Goal: Transaction & Acquisition: Register for event/course

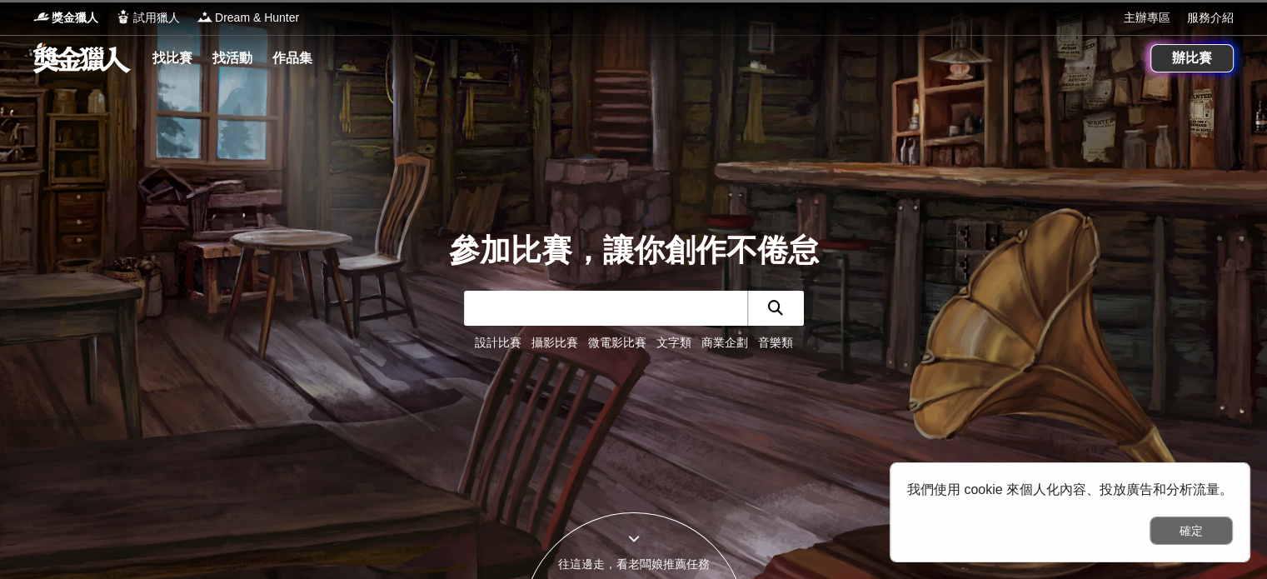
click at [1174, 532] on button "確定" at bounding box center [1191, 531] width 83 height 28
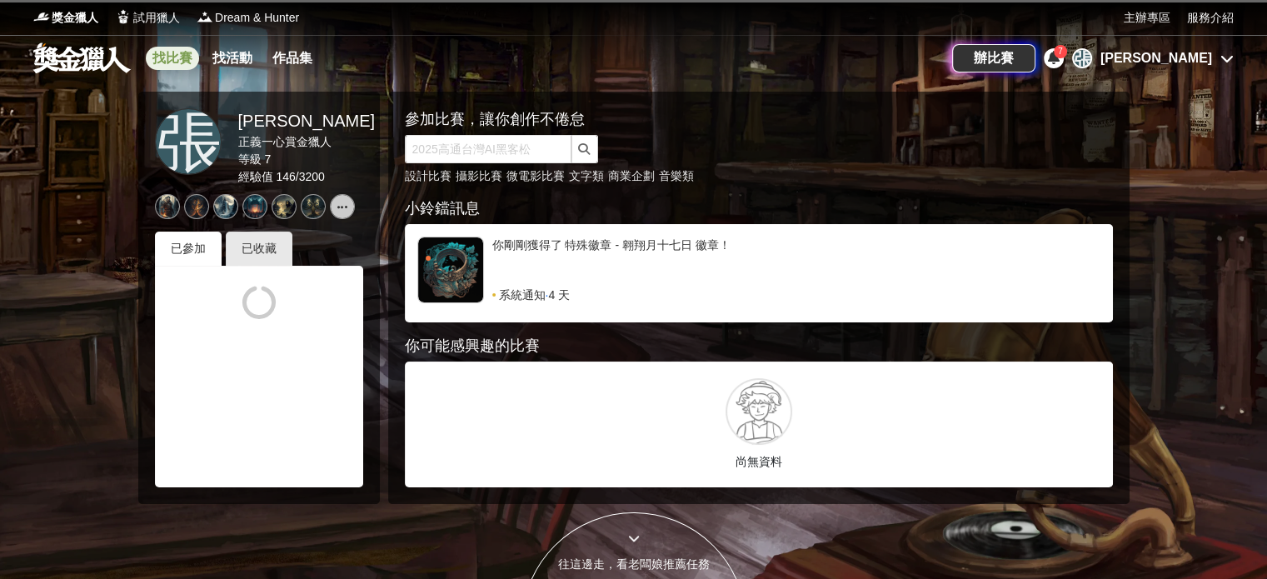
click at [167, 49] on link "找比賽" at bounding box center [172, 58] width 53 height 23
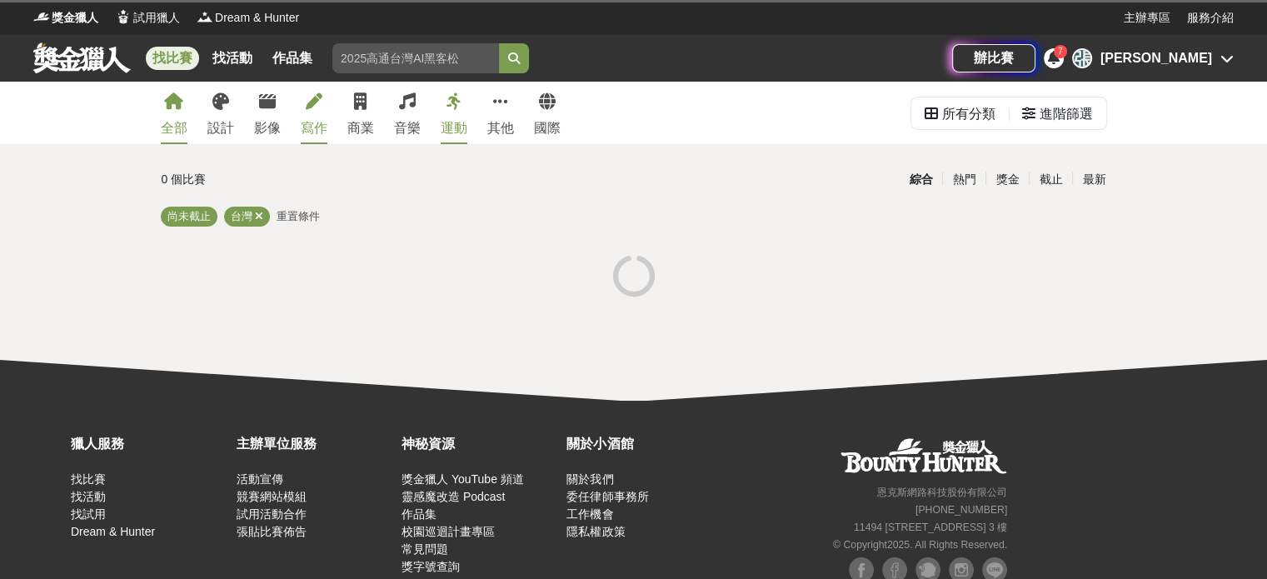
click at [317, 135] on div "寫作" at bounding box center [314, 128] width 27 height 20
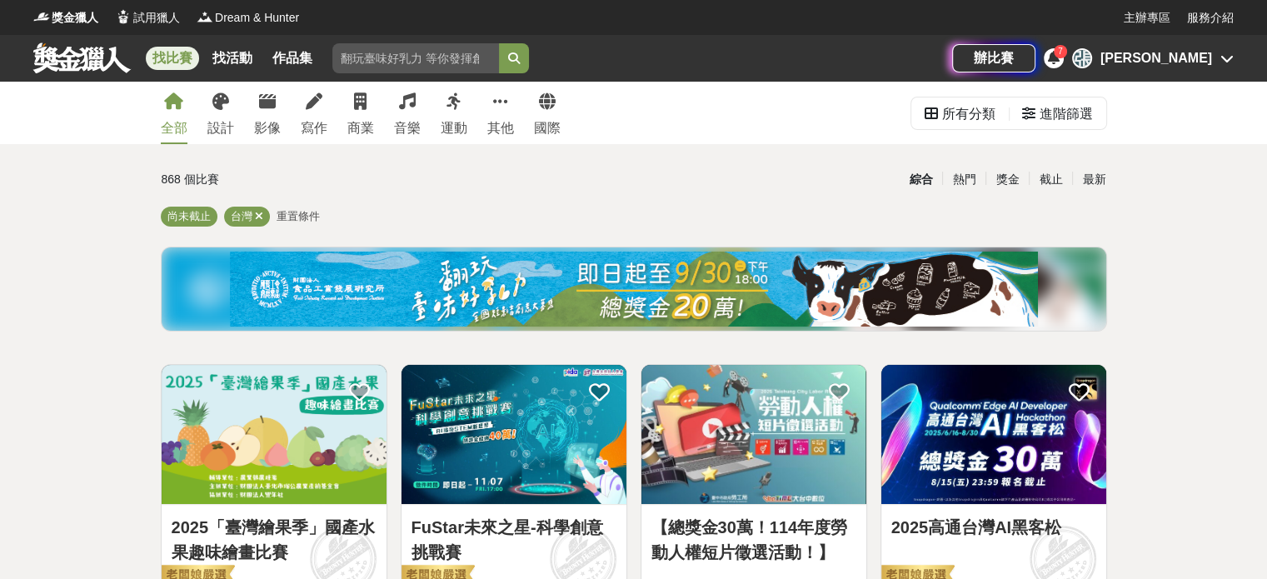
click at [1207, 61] on div "[PERSON_NAME]" at bounding box center [1157, 58] width 112 height 20
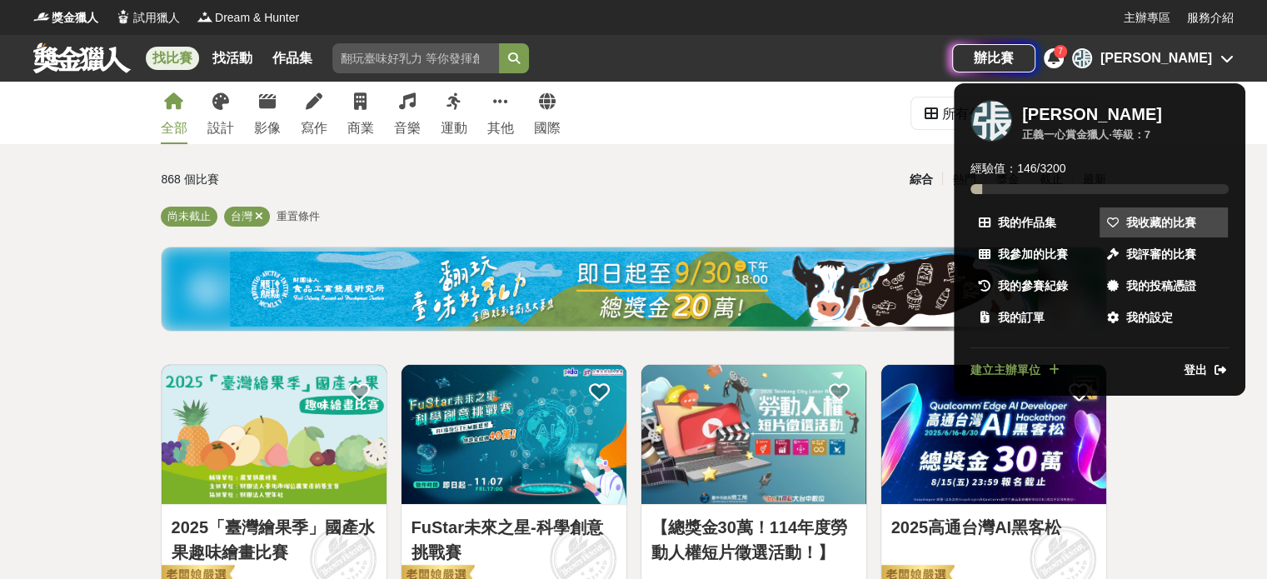
click at [1183, 222] on span "我收藏的比賽" at bounding box center [1161, 222] width 70 height 17
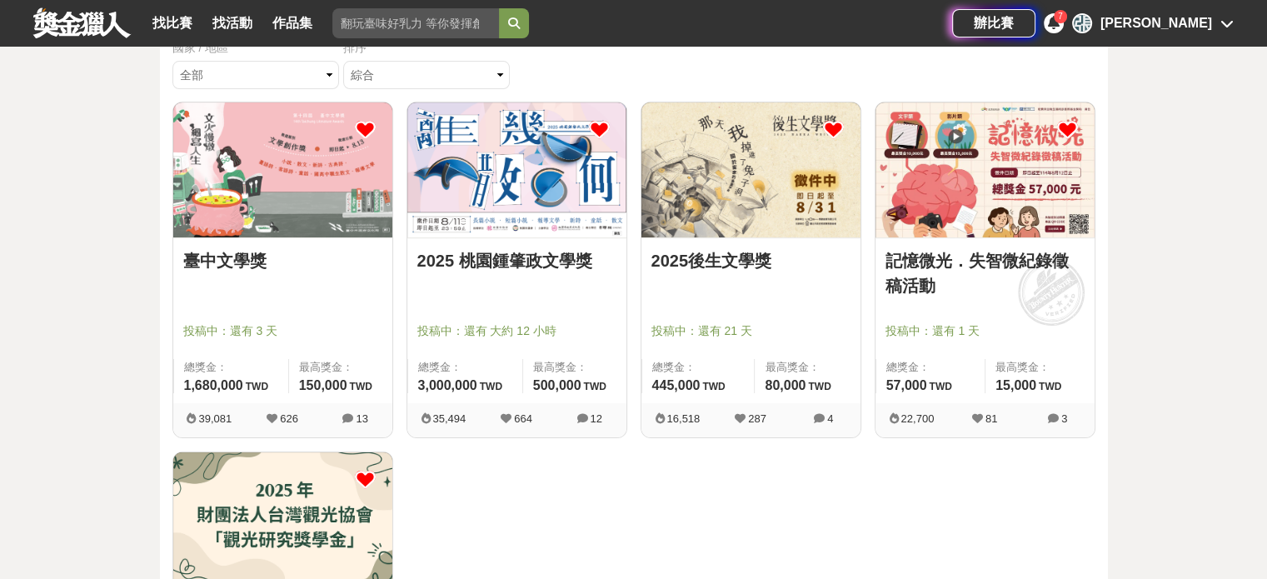
scroll to position [167, 0]
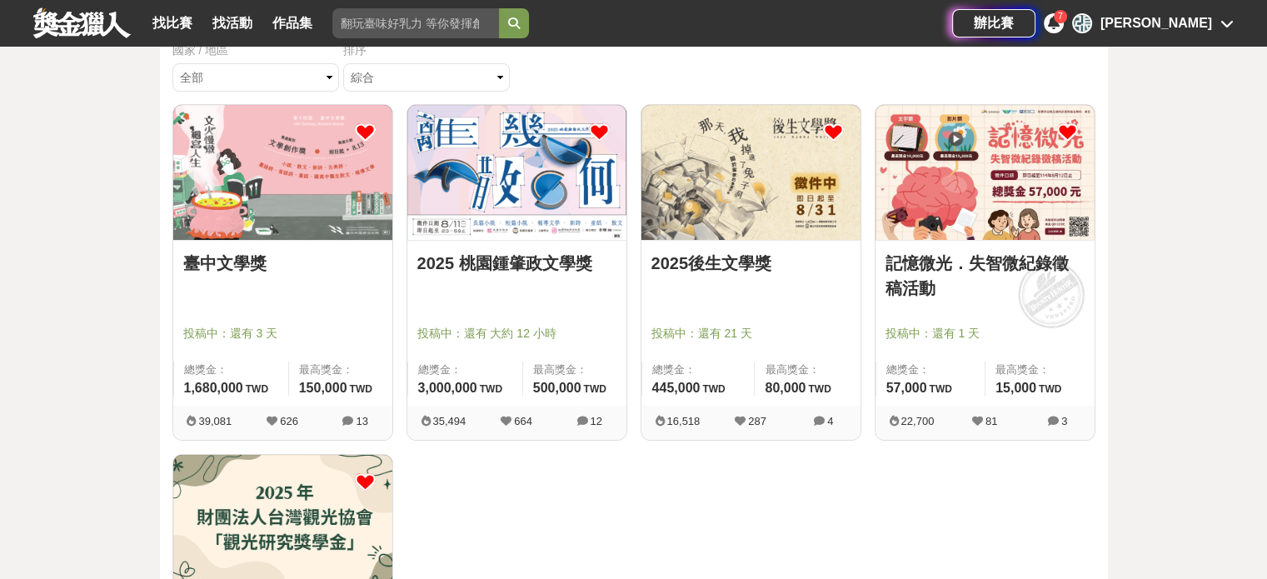
click at [717, 263] on link "2025後生文學獎" at bounding box center [751, 263] width 199 height 25
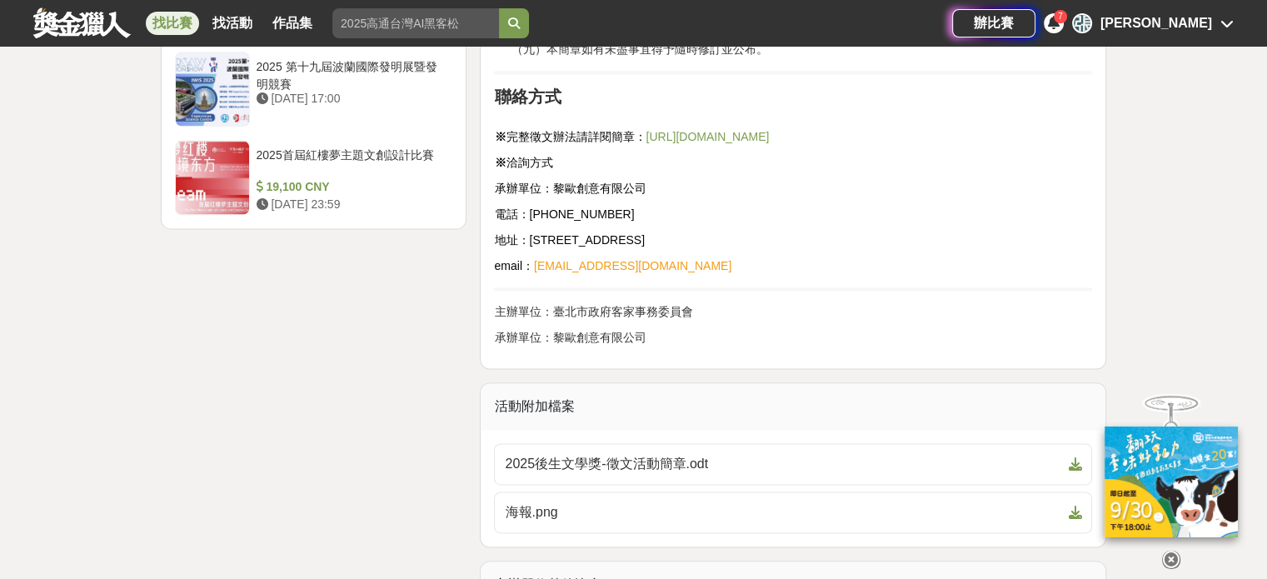
scroll to position [2416, 0]
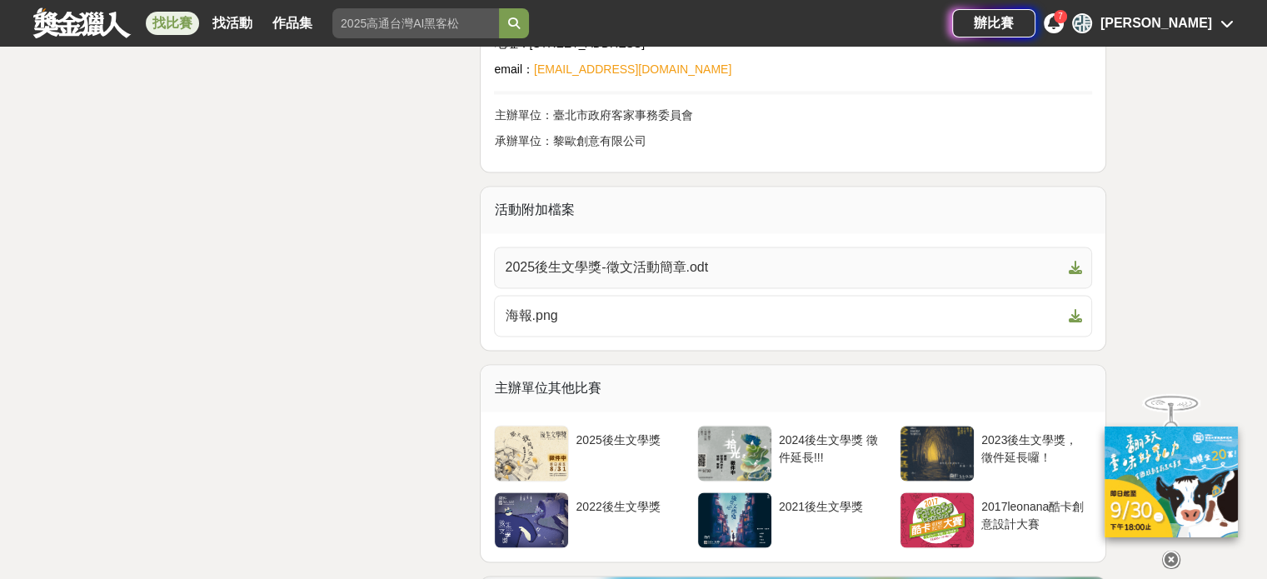
click at [668, 269] on span "2025後生文學獎-徵文活動簡章.odt" at bounding box center [783, 267] width 557 height 20
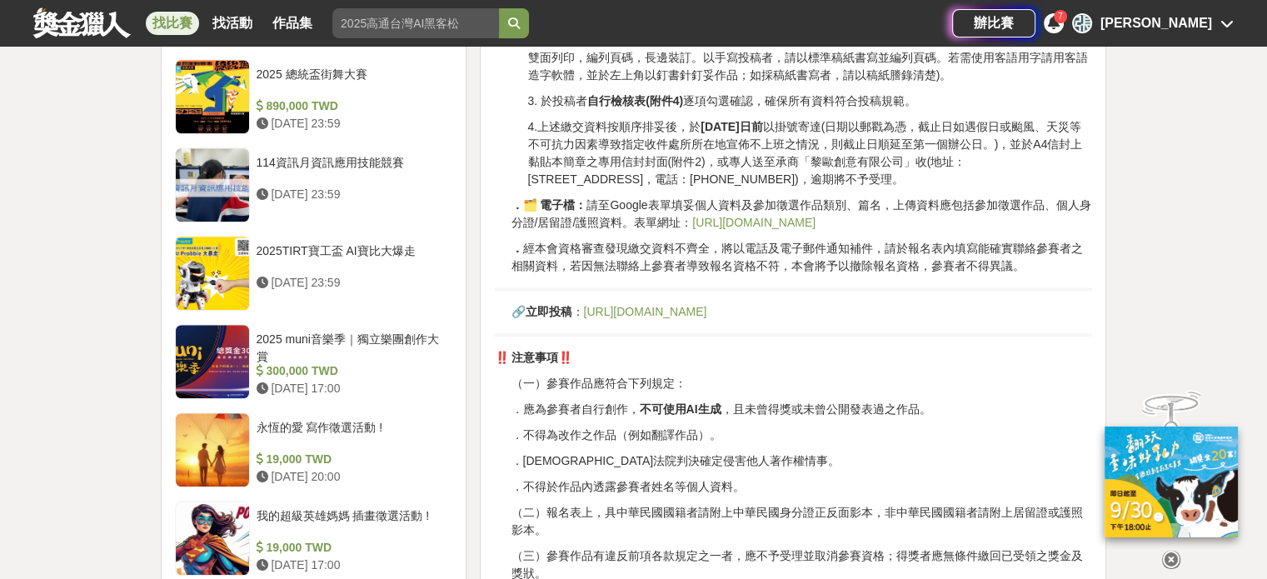
scroll to position [1416, 0]
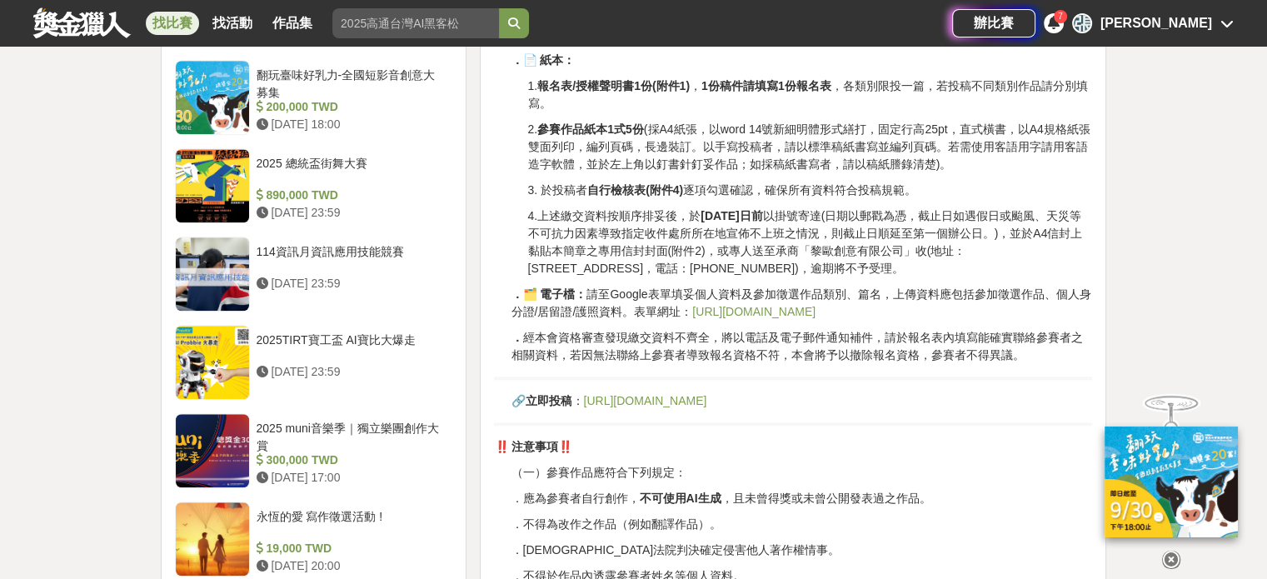
click at [680, 394] on link "[URL][DOMAIN_NAME]" at bounding box center [644, 400] width 123 height 13
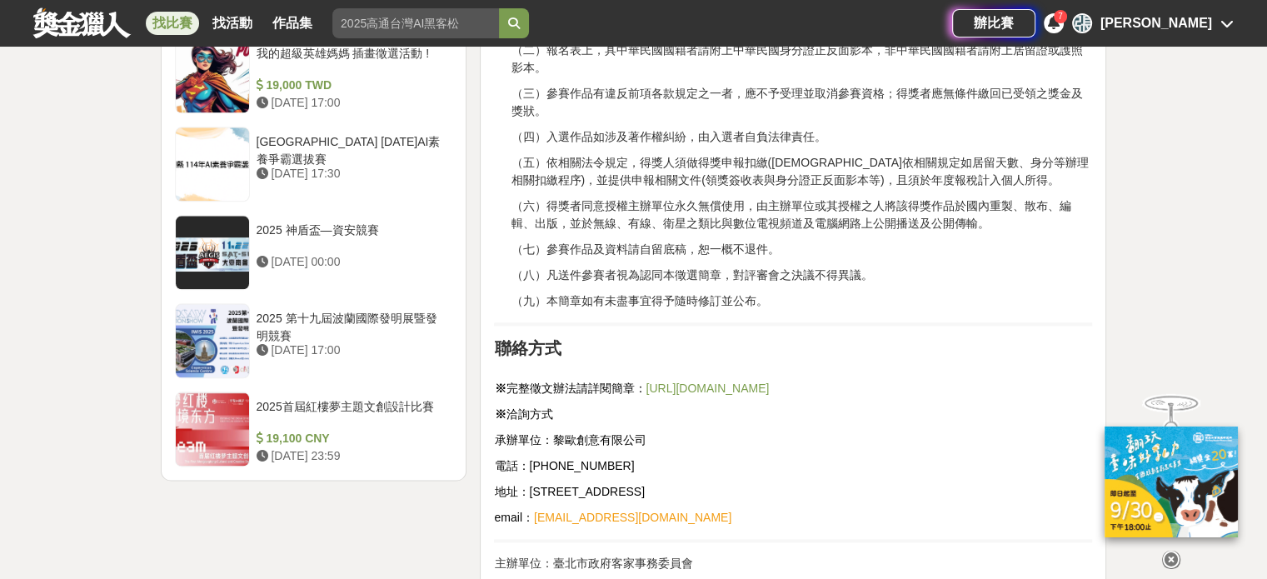
scroll to position [2166, 0]
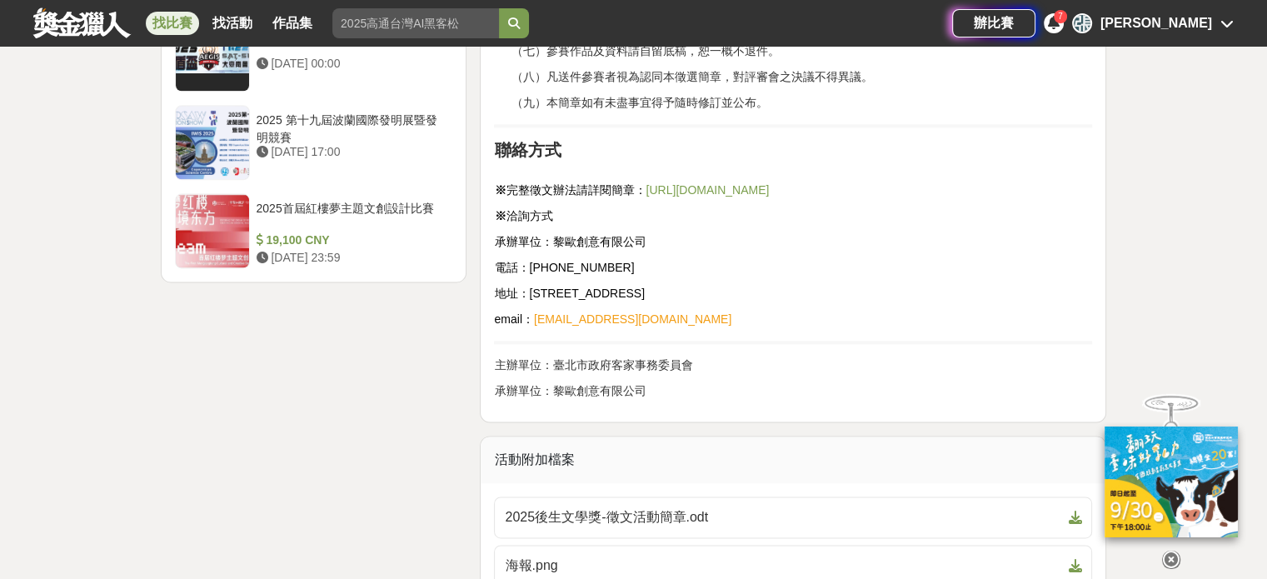
click at [680, 183] on link "[URL][DOMAIN_NAME]" at bounding box center [707, 189] width 123 height 13
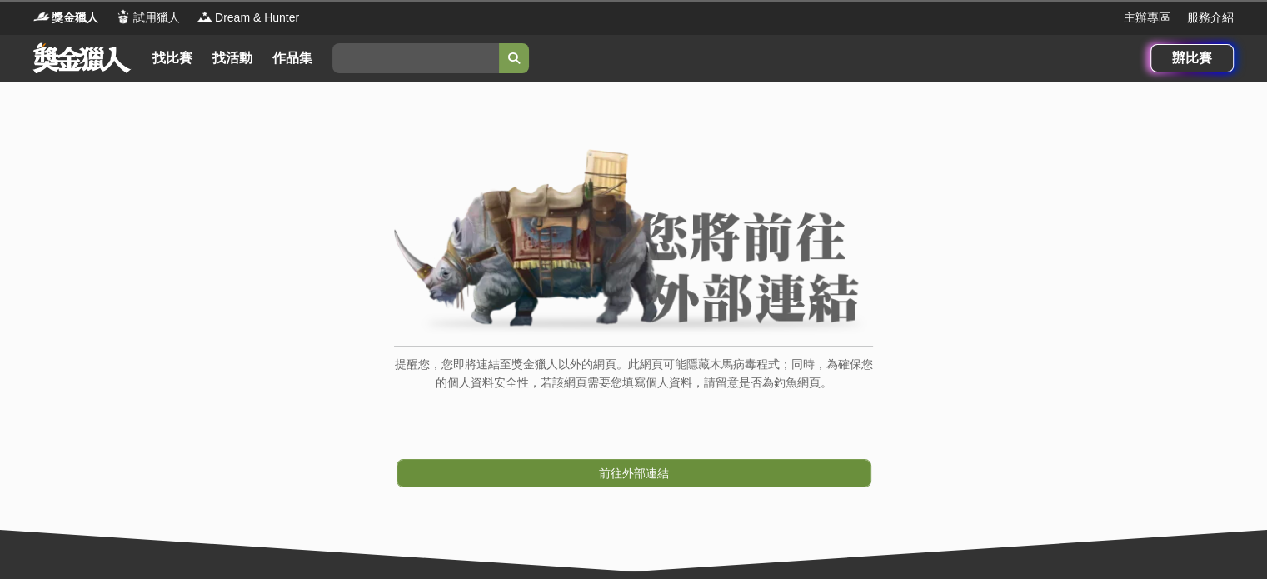
click at [666, 476] on span "前往外部連結" at bounding box center [634, 473] width 70 height 13
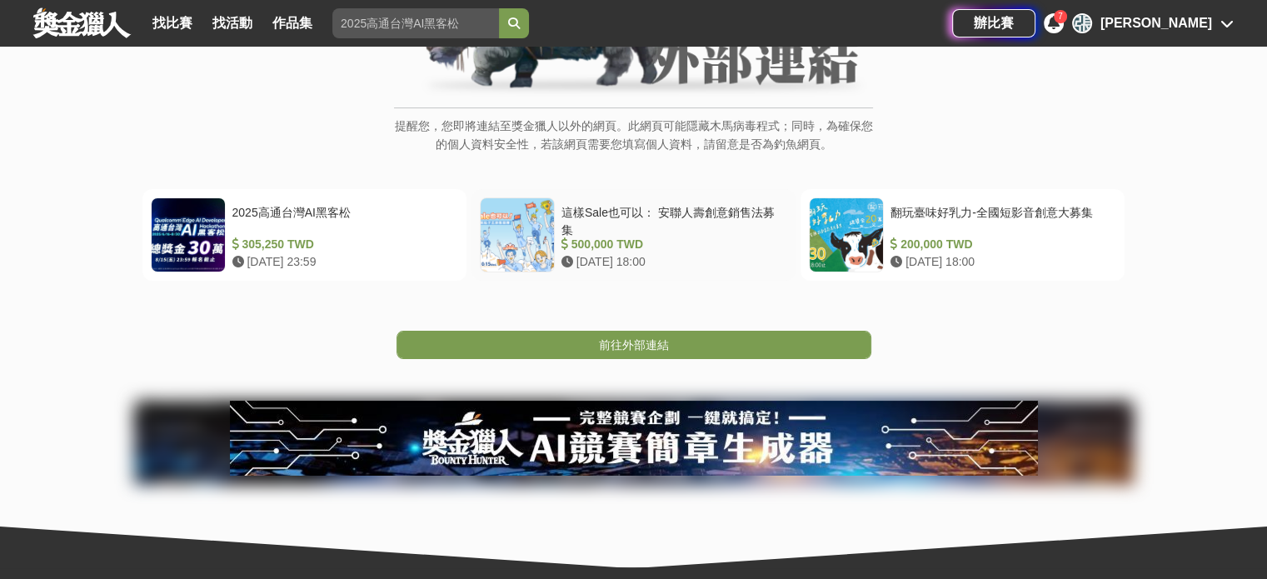
scroll to position [250, 0]
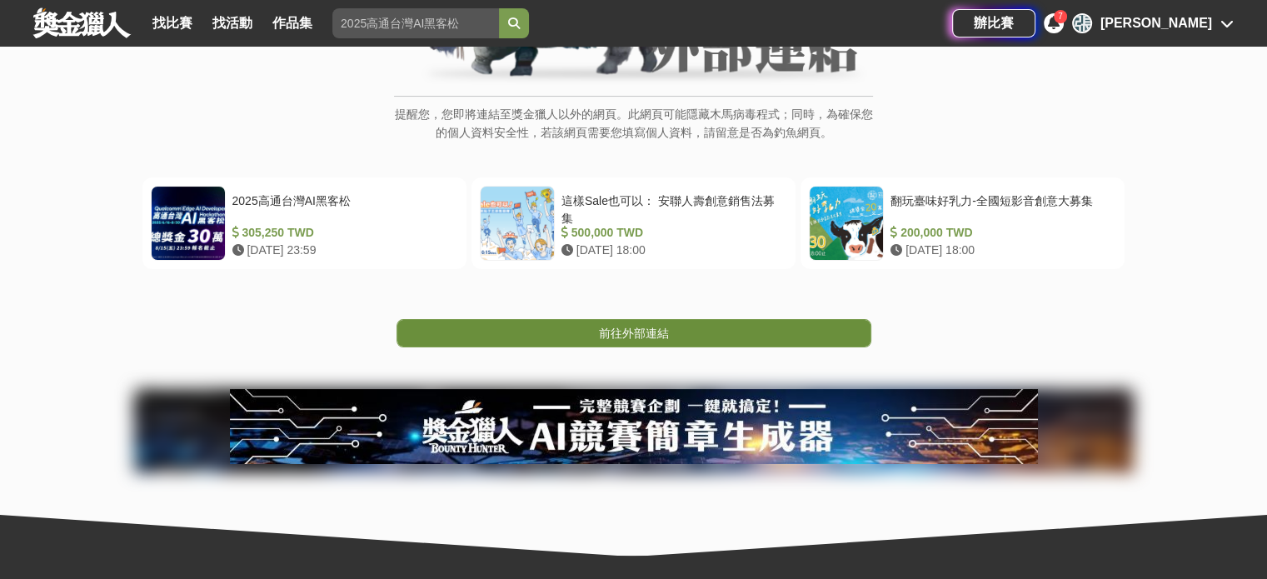
click at [710, 332] on link "前往外部連結" at bounding box center [634, 333] width 475 height 28
